Goal: Browse casually: Explore the website without a specific task or goal

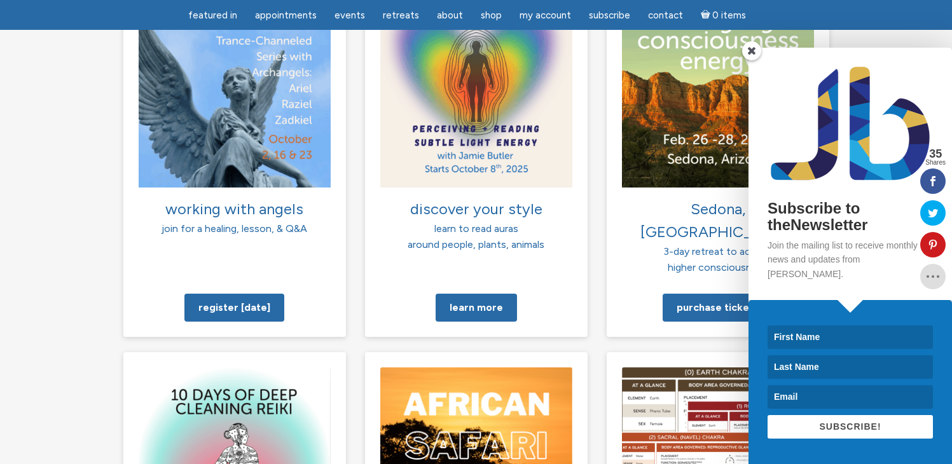
scroll to position [1022, 0]
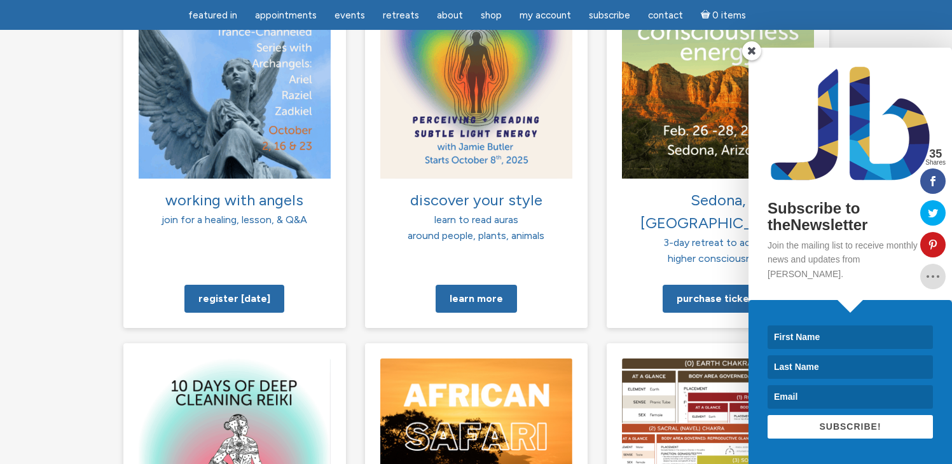
click at [752, 60] on span at bounding box center [751, 50] width 19 height 19
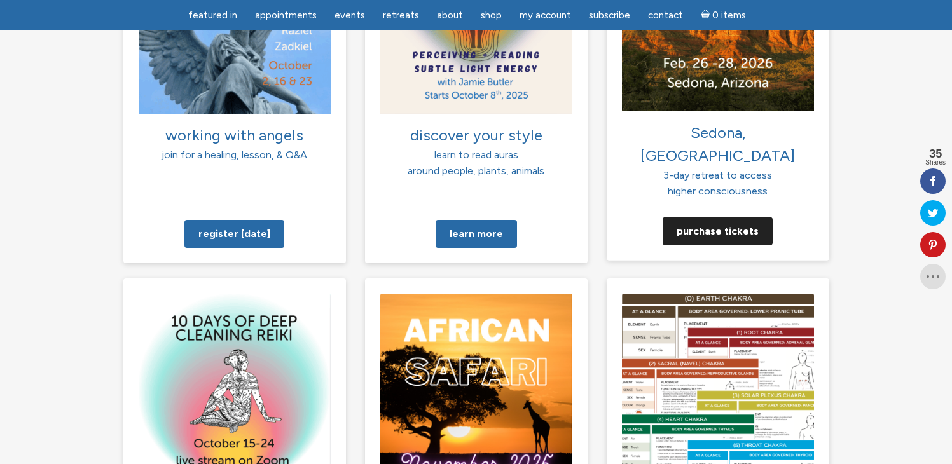
scroll to position [1073, 0]
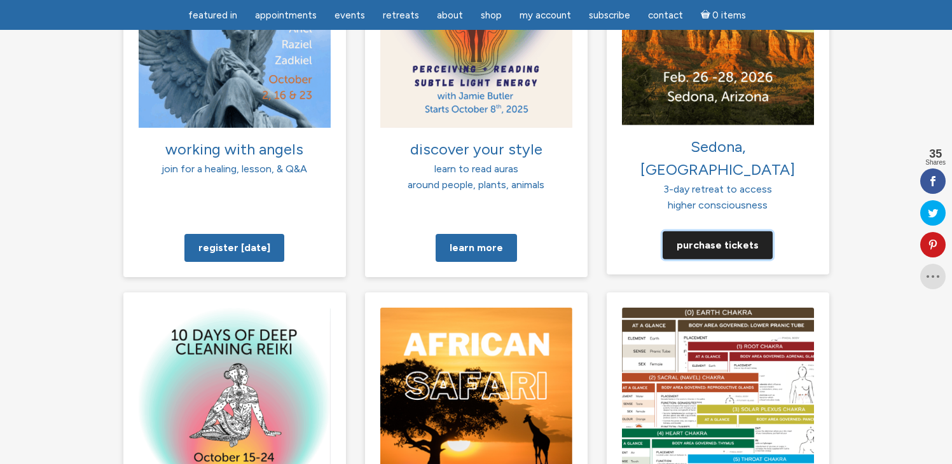
click at [720, 231] on link "Purchase tickets" at bounding box center [718, 245] width 110 height 28
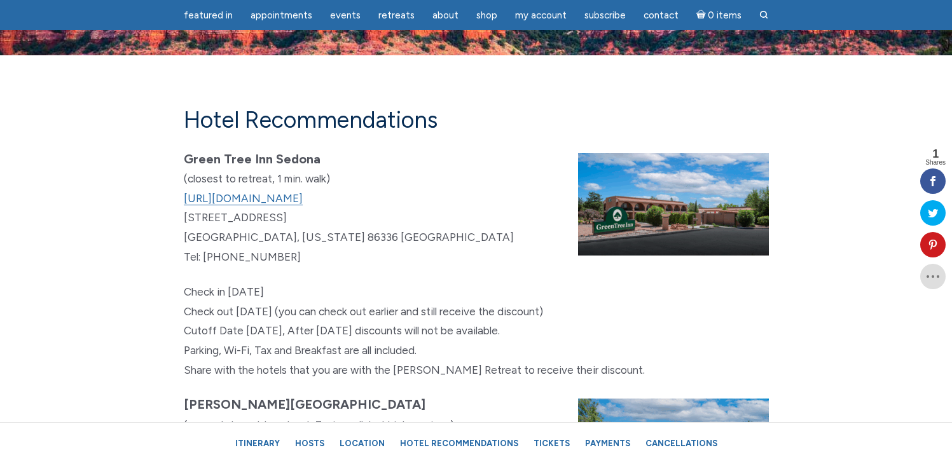
scroll to position [7299, 0]
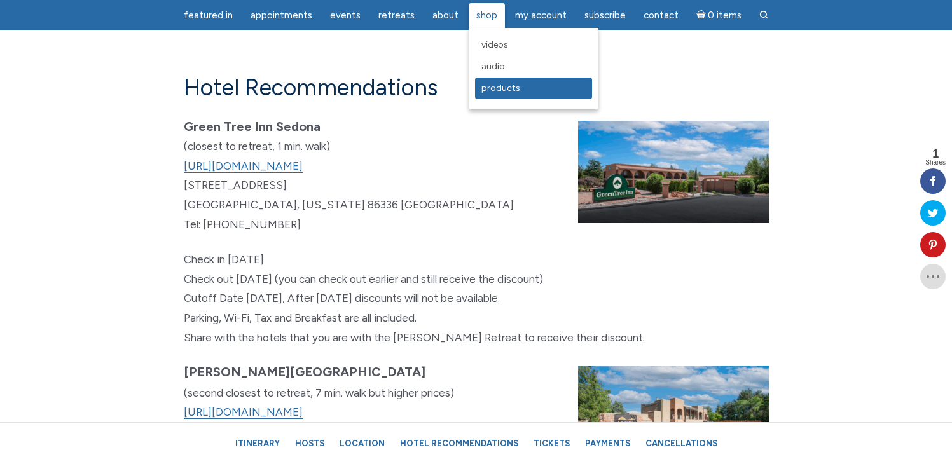
click at [491, 90] on span "Products" at bounding box center [500, 88] width 39 height 11
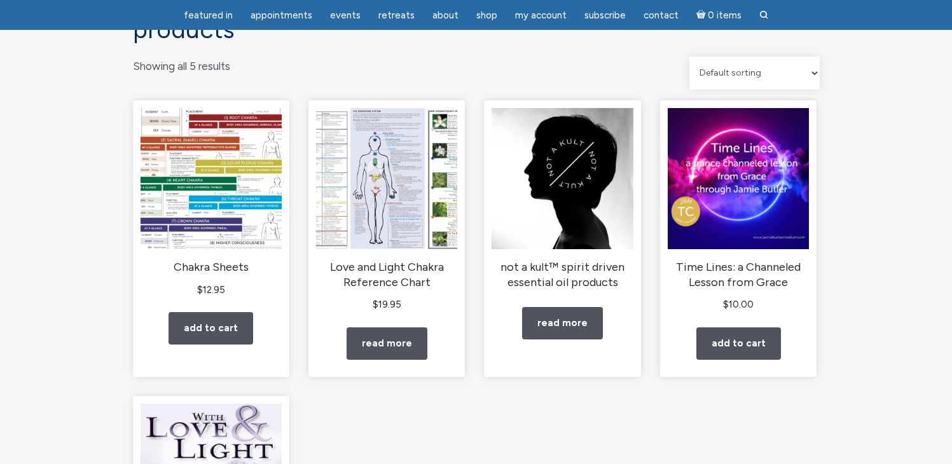
scroll to position [102, 0]
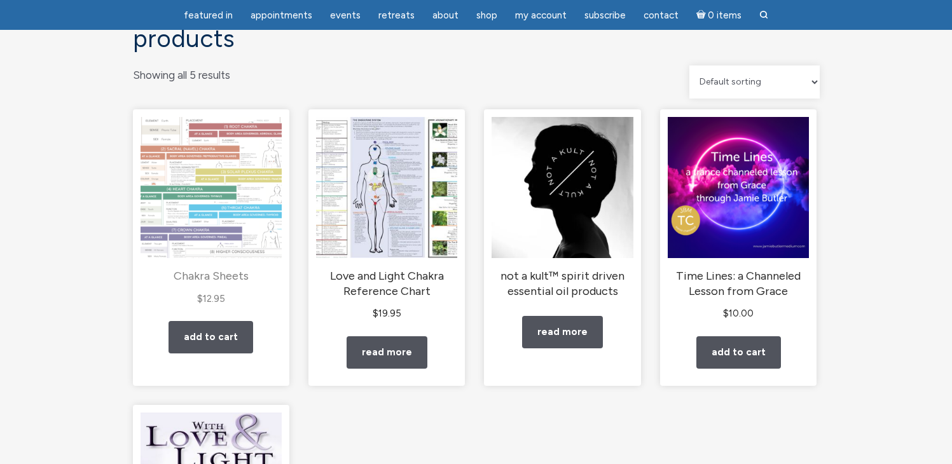
click at [207, 175] on img "main" at bounding box center [211, 187] width 141 height 141
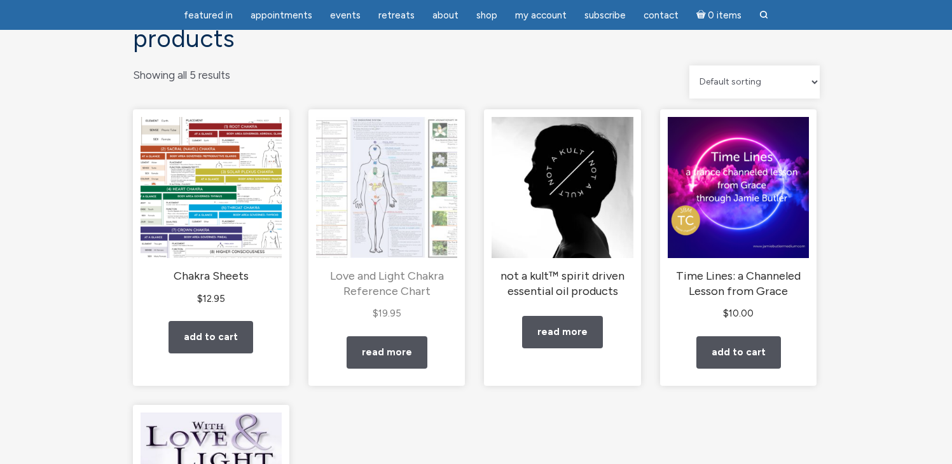
click at [382, 286] on h2 "Love and Light Chakra Reference Chart" at bounding box center [386, 284] width 141 height 30
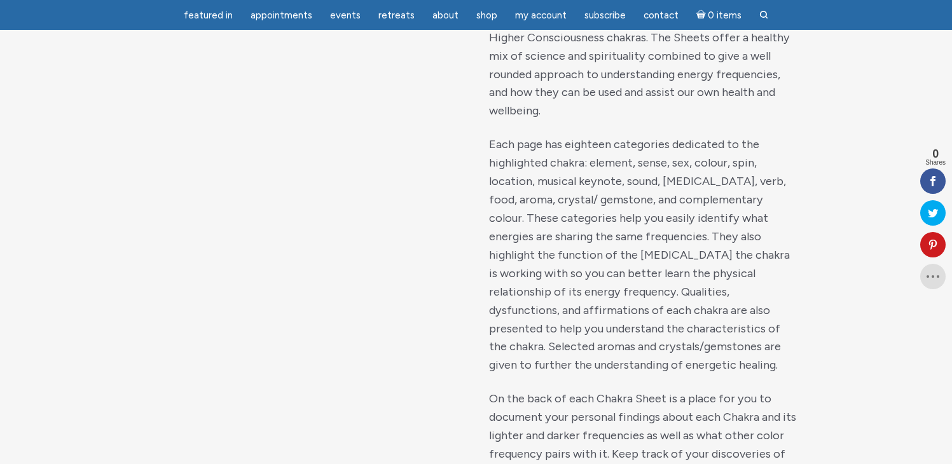
scroll to position [687, 0]
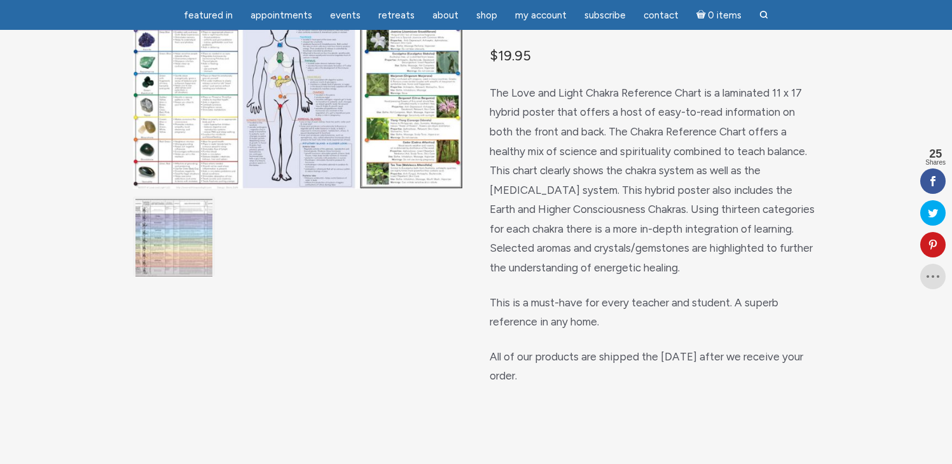
scroll to position [153, 0]
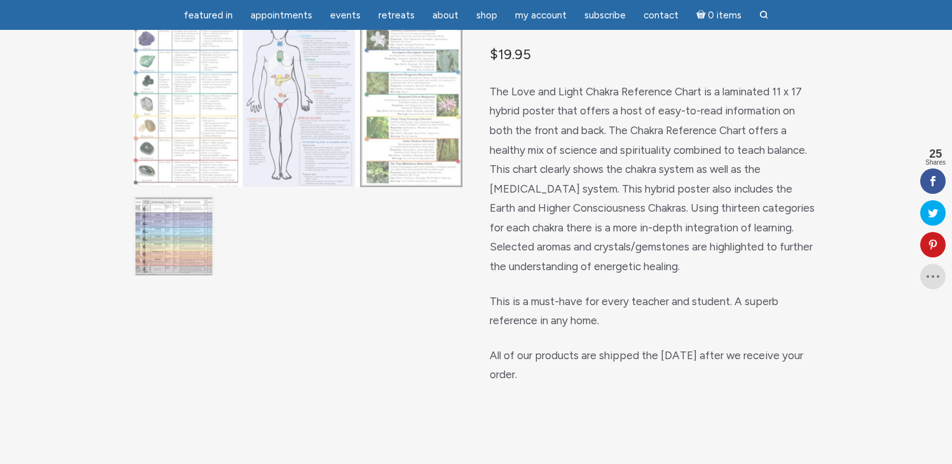
click at [402, 161] on img "main" at bounding box center [297, 81] width 329 height 213
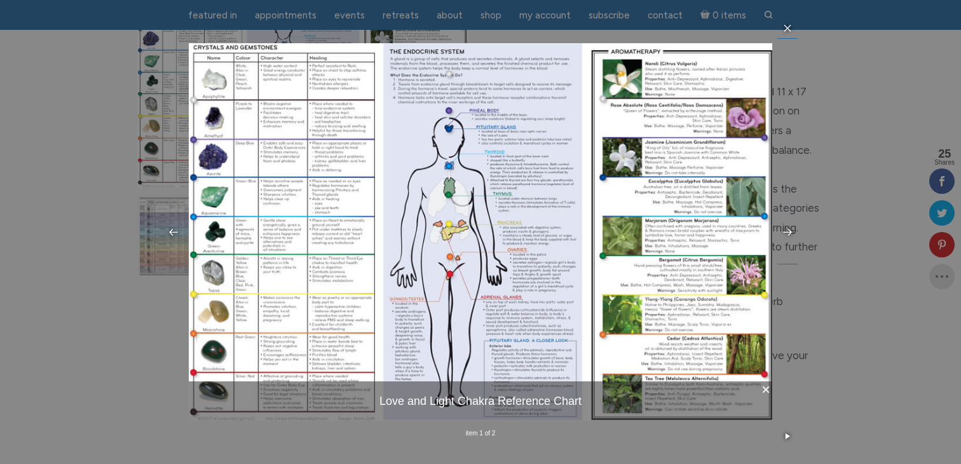
click at [109, 377] on div "× Love and Light Chakra Reference Chart item 1 of 2 …" at bounding box center [480, 232] width 961 height 464
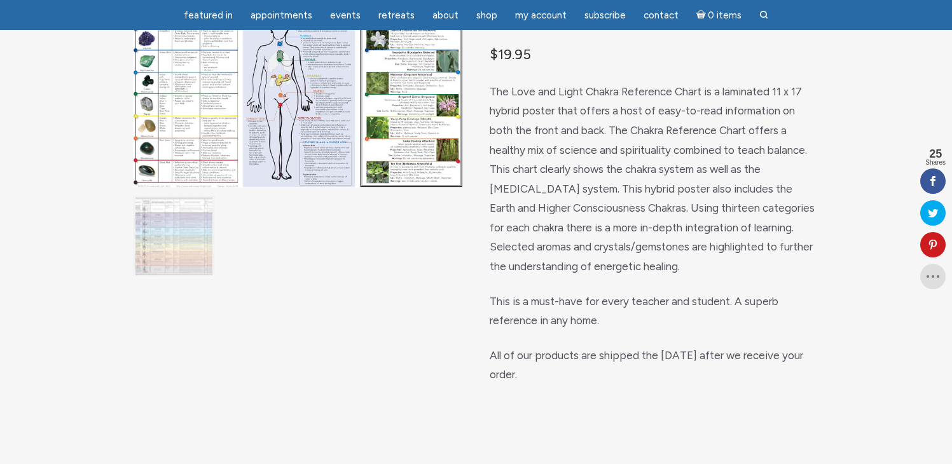
click at [184, 212] on img "main" at bounding box center [174, 237] width 78 height 78
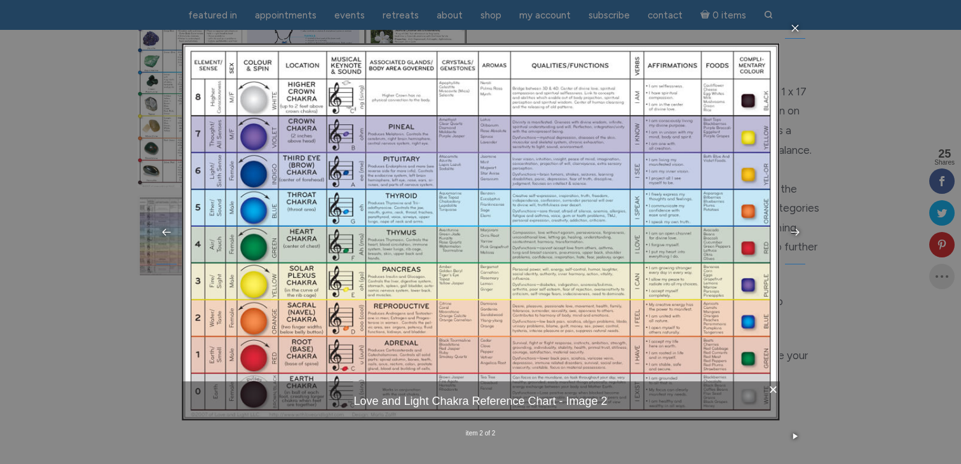
click at [124, 397] on div "× Love and Light Chakra Reference Chart - Image 2 item 2 of 2 …" at bounding box center [480, 232] width 961 height 464
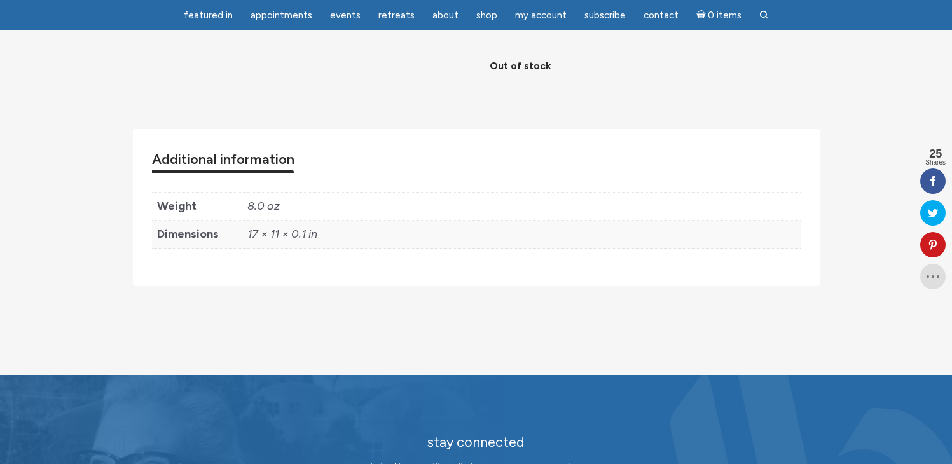
scroll to position [610, 0]
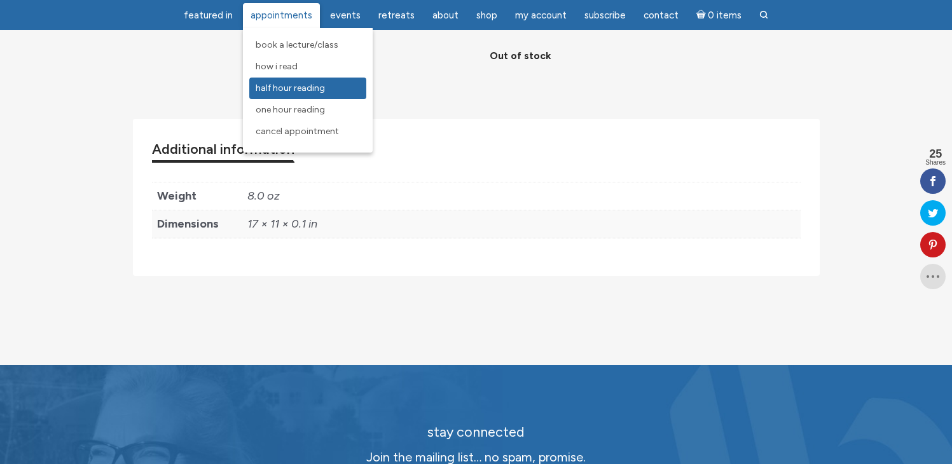
click at [284, 91] on span "Half Hour Reading" at bounding box center [290, 88] width 69 height 11
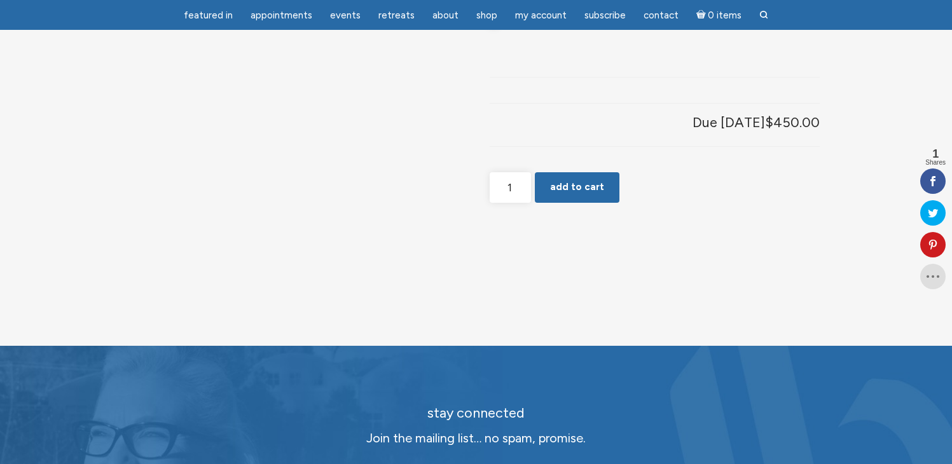
scroll to position [1017, 0]
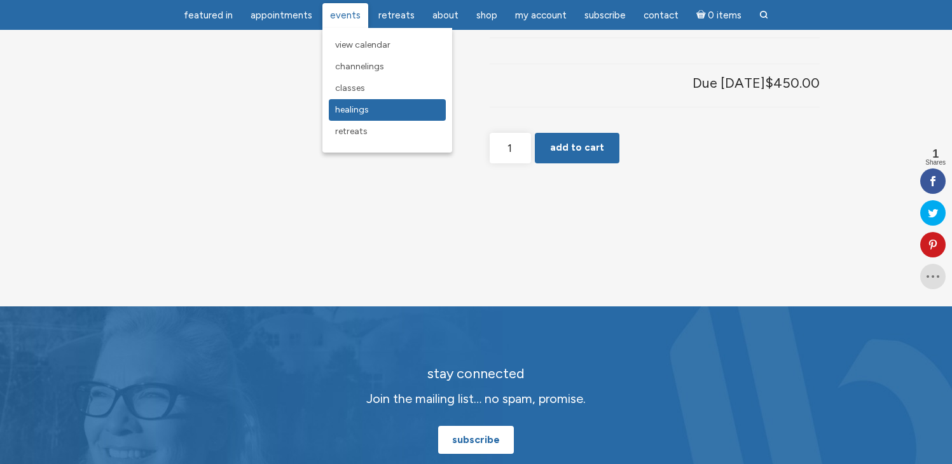
click at [358, 112] on span "Healings" at bounding box center [352, 109] width 34 height 11
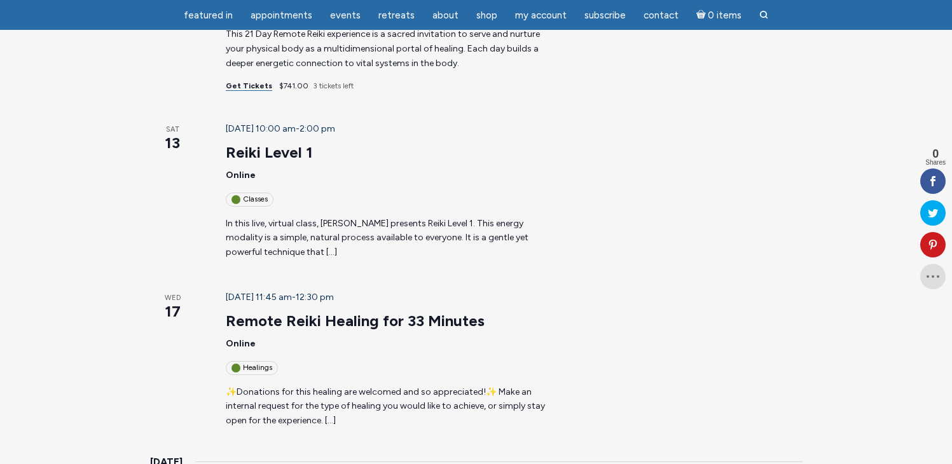
scroll to position [381, 0]
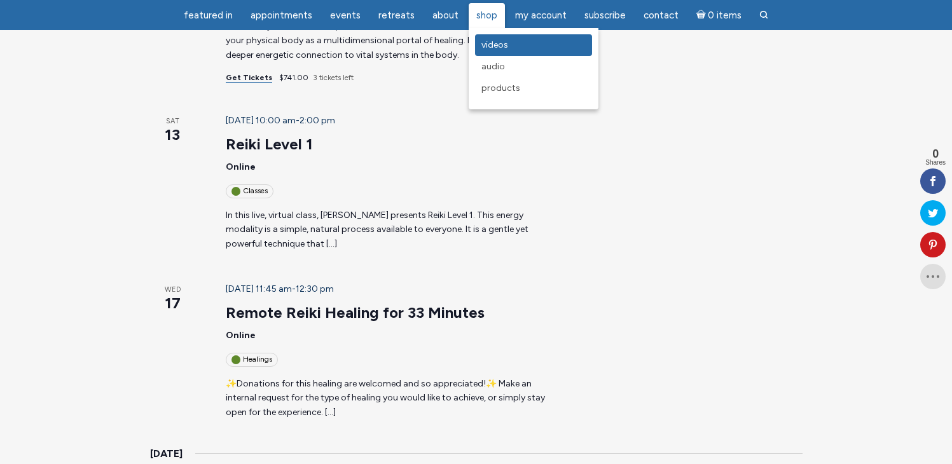
click at [495, 50] on link "Videos" at bounding box center [533, 45] width 117 height 22
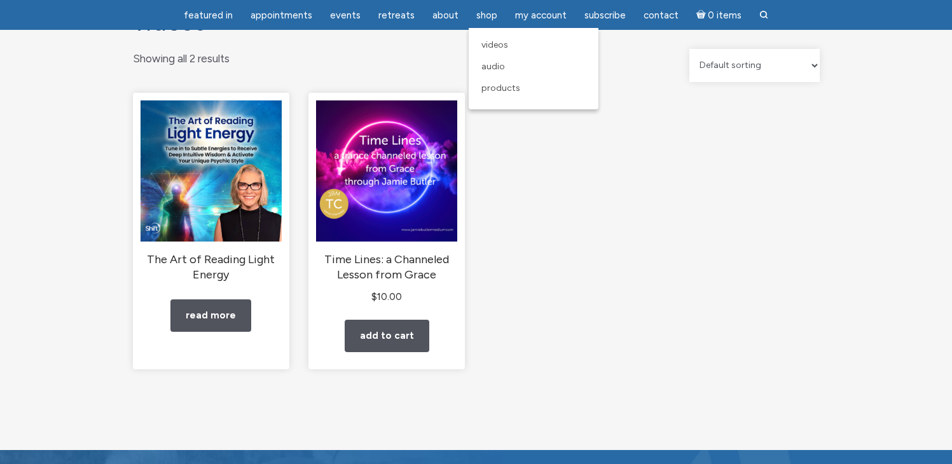
scroll to position [127, 0]
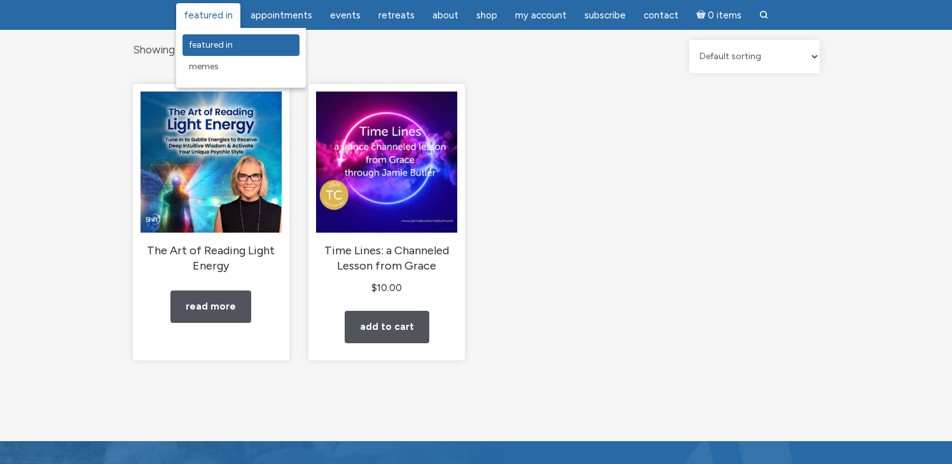
click at [212, 43] on span "featured in" at bounding box center [211, 44] width 44 height 11
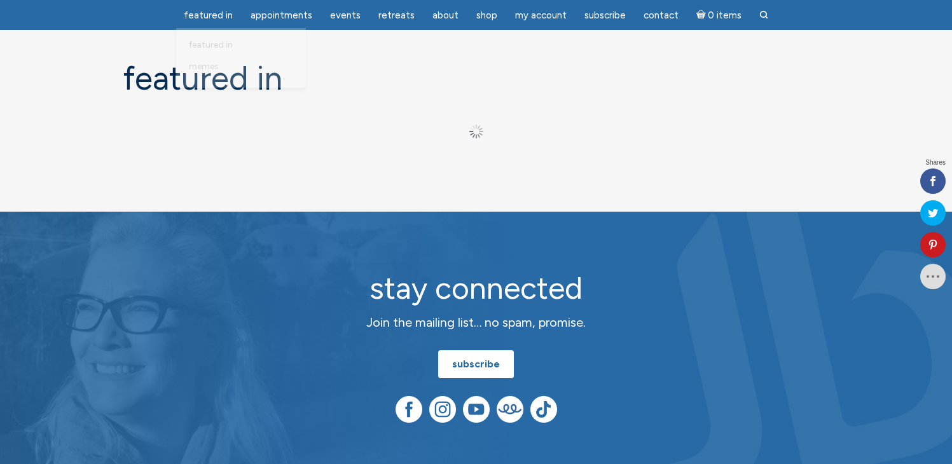
scroll to position [102, 0]
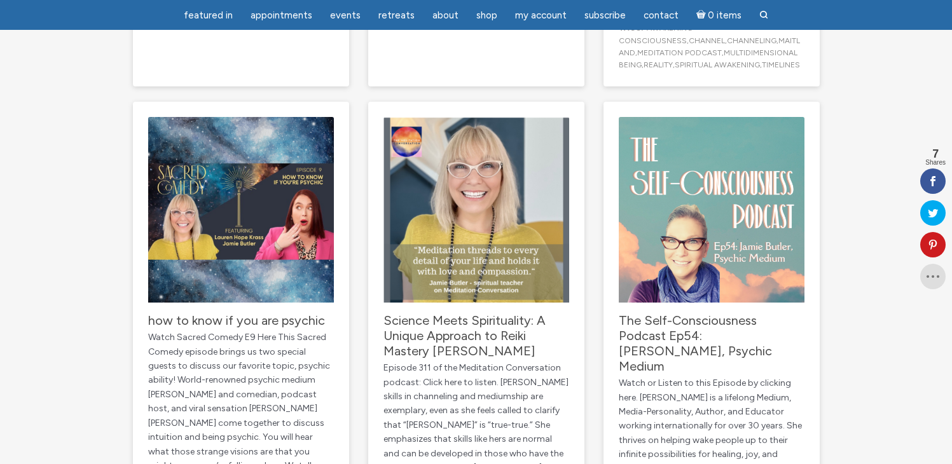
scroll to position [1373, 0]
